Goal: Browse casually: Explore the website without a specific task or goal

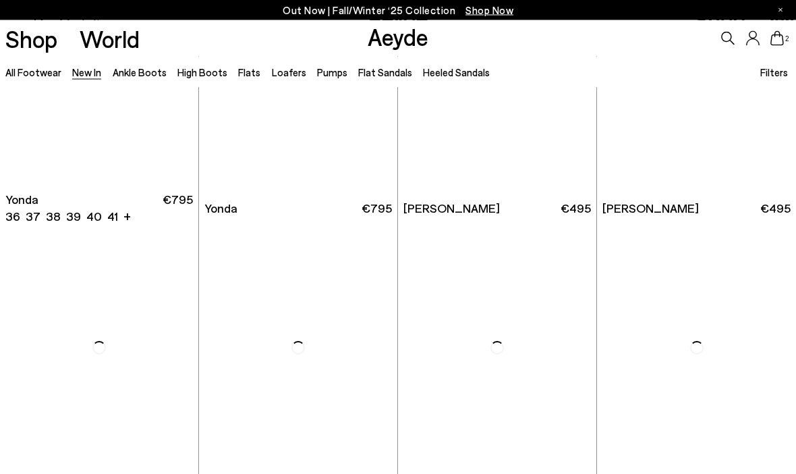
scroll to position [1824, 0]
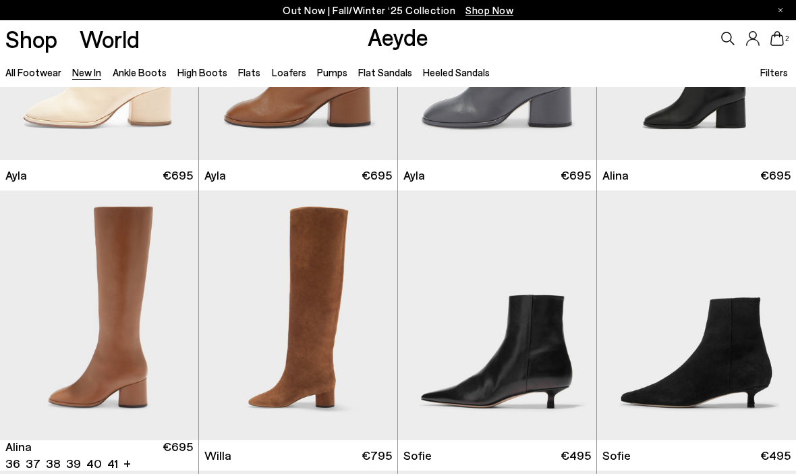
scroll to position [3362, 0]
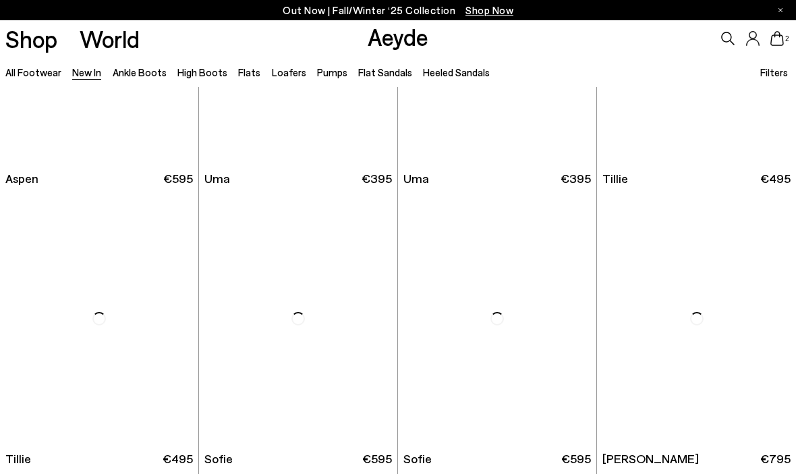
scroll to position [6336, 0]
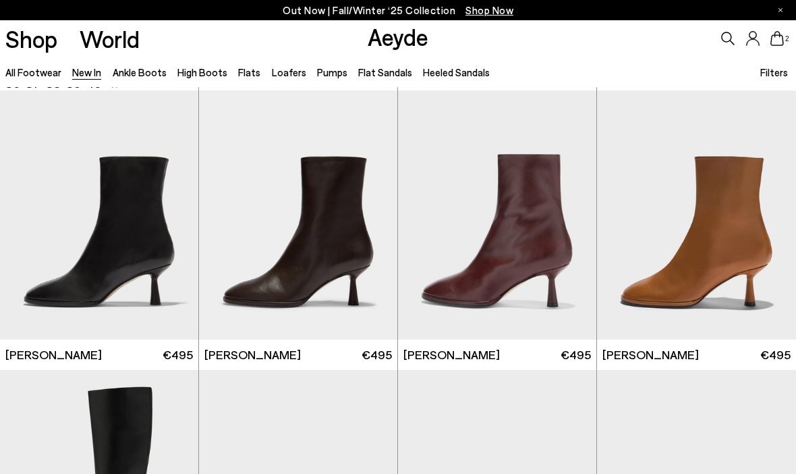
scroll to position [9549, 0]
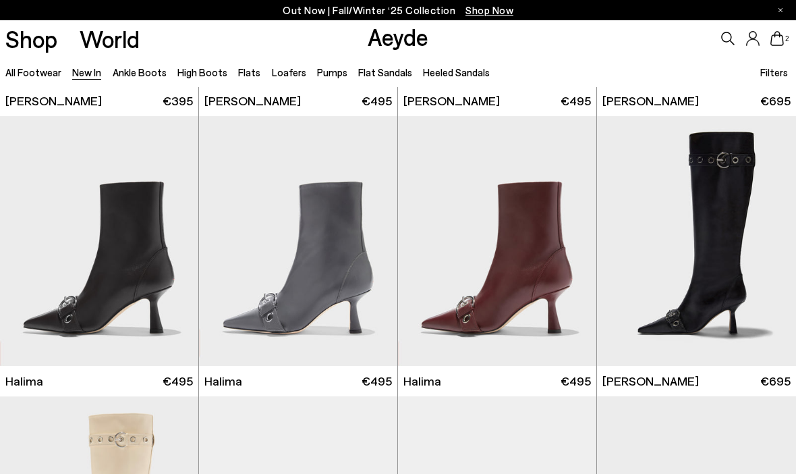
scroll to position [8913, 0]
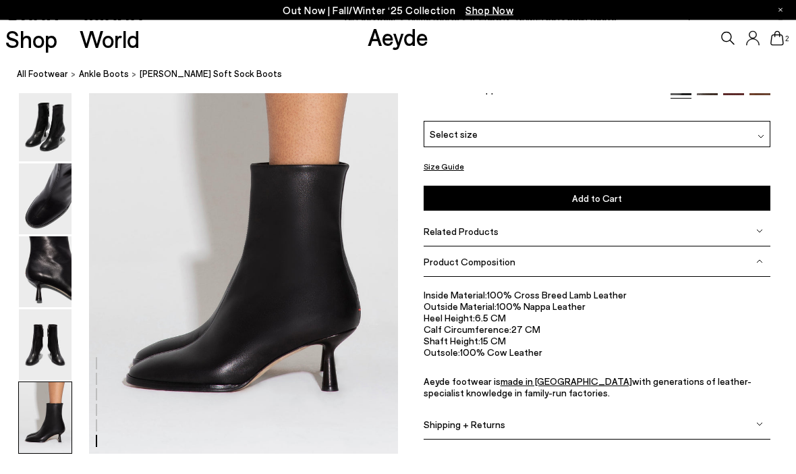
scroll to position [2132, 0]
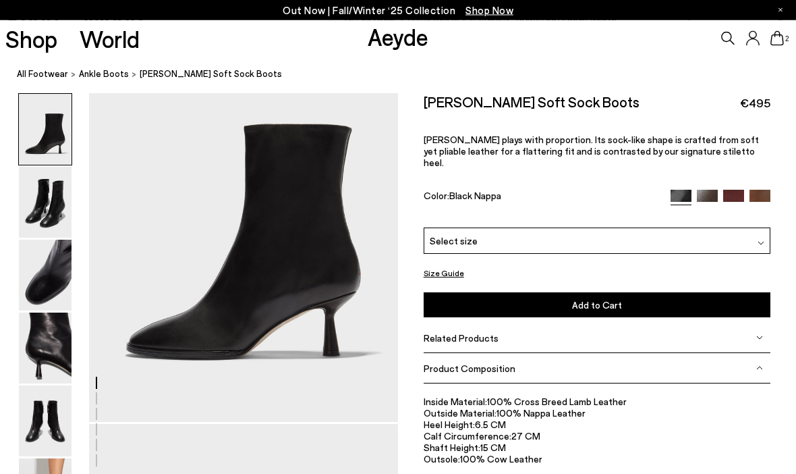
scroll to position [44, 0]
